Goal: Information Seeking & Learning: Find specific page/section

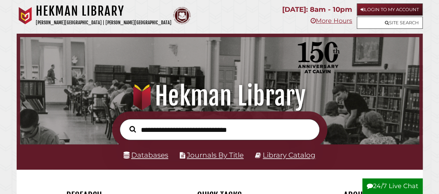
scroll to position [132, 395]
click at [149, 154] on link "Databases" at bounding box center [145, 155] width 45 height 9
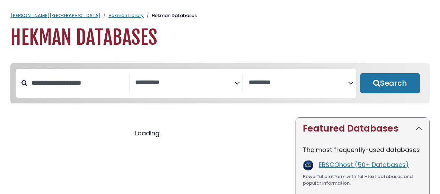
select select "Database Subject Filter"
select select "Database Vendors Filter"
select select "Database Subject Filter"
select select "Database Vendors Filter"
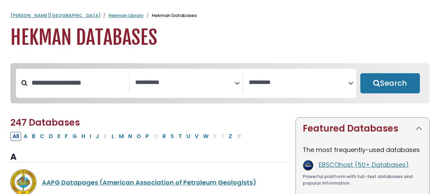
click at [236, 82] on icon "Search filters" at bounding box center [237, 82] width 5 height 10
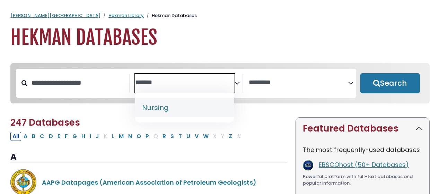
type textarea "*******"
select select "*****"
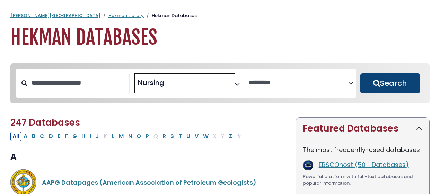
click at [384, 87] on button "Search" at bounding box center [391, 83] width 60 height 20
select select "Database Vendors Filter"
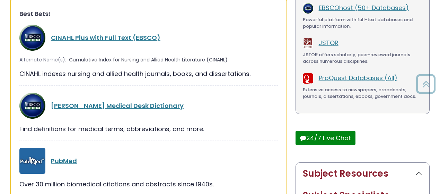
scroll to position [164, 0]
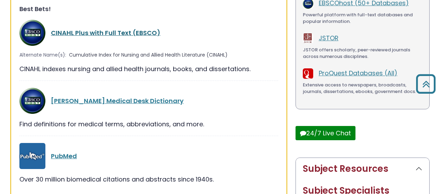
click at [96, 33] on link "CINAHL Plus with Full Text (EBSCO)" at bounding box center [106, 32] width 110 height 9
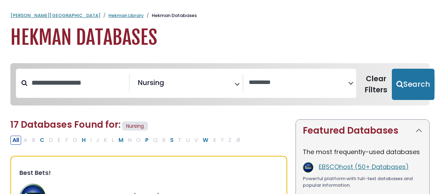
select select "Database Vendors Filter"
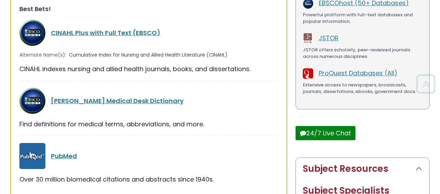
scroll to position [253, 0]
